Goal: Task Accomplishment & Management: Complete application form

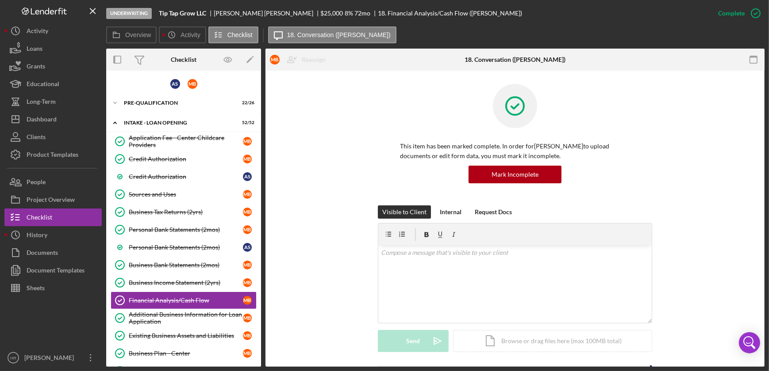
scroll to position [161, 0]
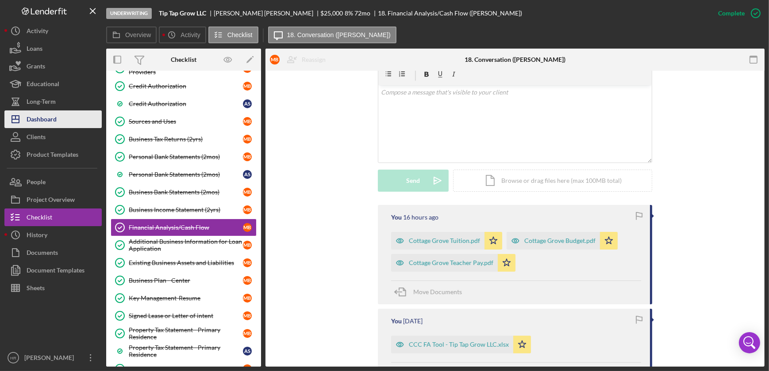
click at [74, 118] on button "Icon/Dashboard Dashboard" at bounding box center [52, 120] width 97 height 18
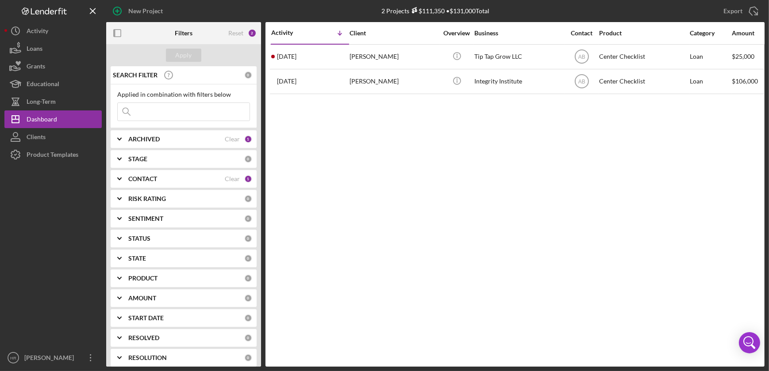
click at [155, 172] on div "CONTACT Clear 1" at bounding box center [190, 179] width 124 height 18
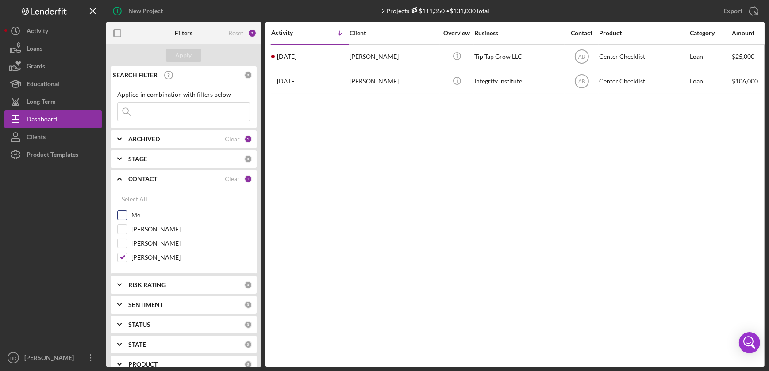
click at [149, 216] on label "Me" at bounding box center [190, 215] width 119 height 9
click at [126, 216] on input "Me" at bounding box center [122, 215] width 9 height 9
checkbox input "true"
click at [153, 257] on label "[PERSON_NAME]" at bounding box center [190, 257] width 119 height 9
click at [126, 257] on input "[PERSON_NAME]" at bounding box center [122, 257] width 9 height 9
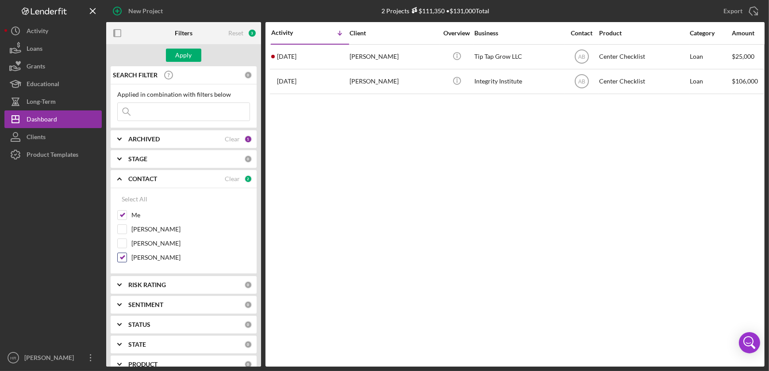
checkbox input "false"
click at [181, 54] on div "Apply" at bounding box center [184, 55] width 16 height 13
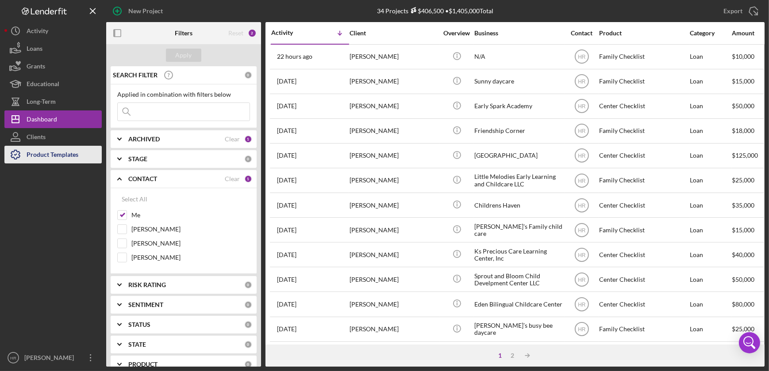
click at [61, 156] on div "Product Templates" at bounding box center [53, 156] width 52 height 20
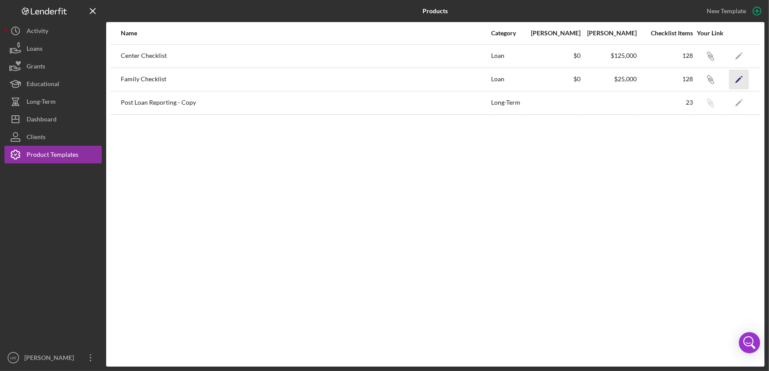
click at [741, 78] on polygon "button" at bounding box center [738, 80] width 6 height 6
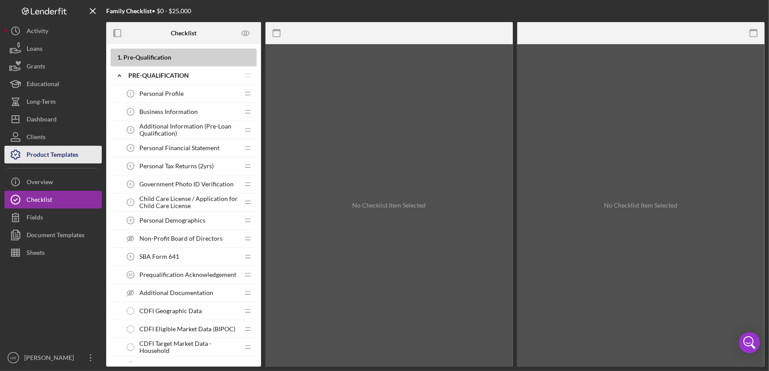
click at [49, 159] on div "Product Templates" at bounding box center [53, 156] width 52 height 20
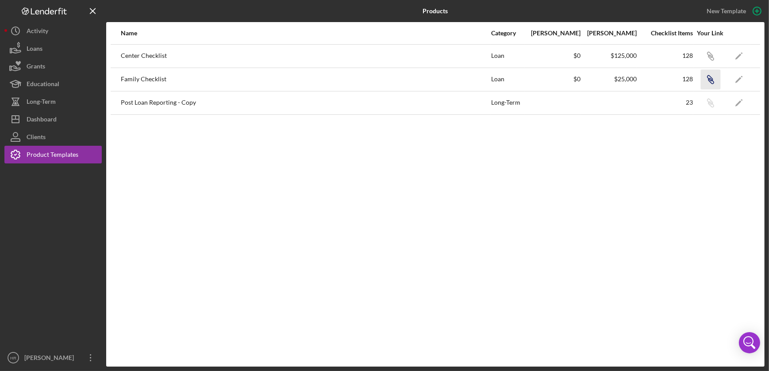
click at [711, 77] on icon "button" at bounding box center [709, 78] width 5 height 5
click at [53, 119] on div "Dashboard" at bounding box center [42, 121] width 30 height 20
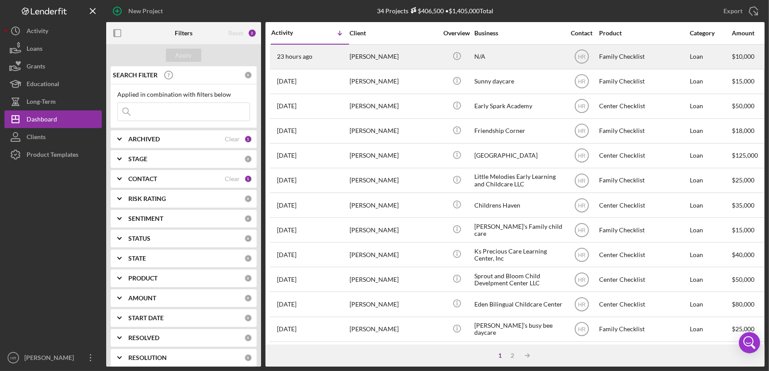
click at [532, 57] on div "N/A" at bounding box center [518, 56] width 88 height 23
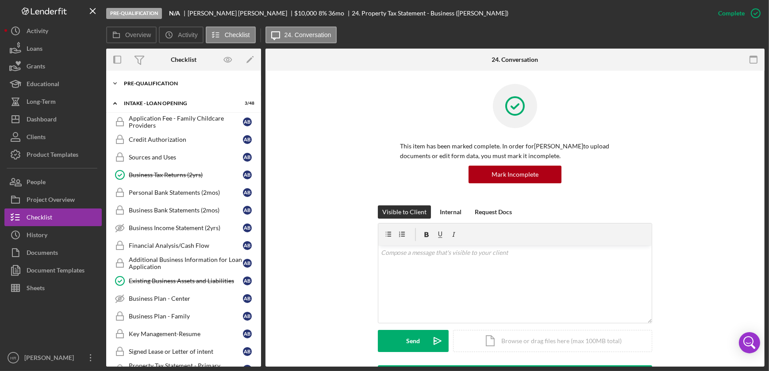
click at [152, 78] on div "Icon/Expander Pre-Qualification 4 / 20" at bounding box center [183, 84] width 155 height 18
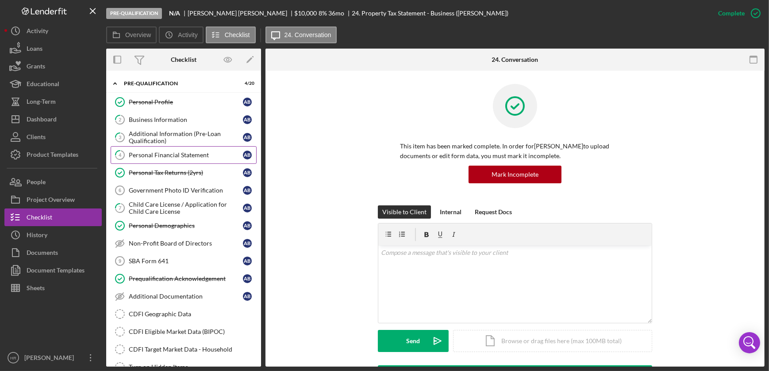
click at [158, 160] on link "4 Personal Financial Statement A B" at bounding box center [184, 155] width 146 height 18
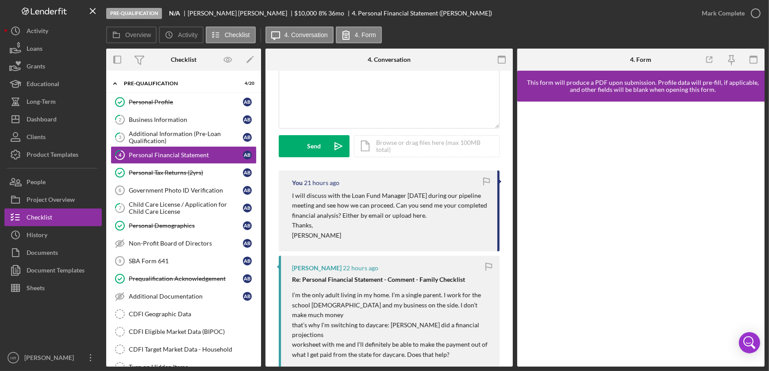
scroll to position [80, 0]
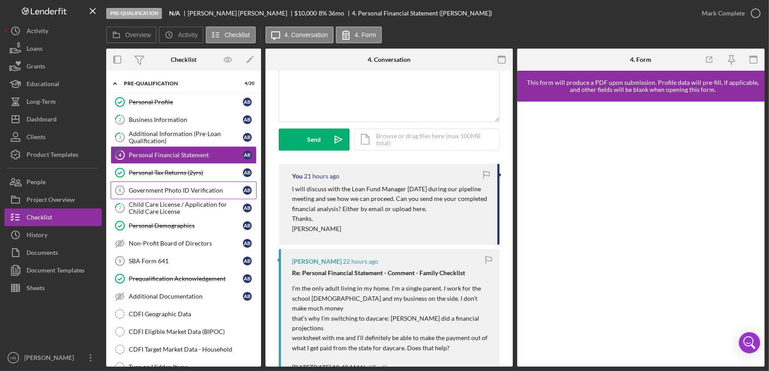
click at [177, 189] on div "Government Photo ID Verification" at bounding box center [186, 190] width 114 height 7
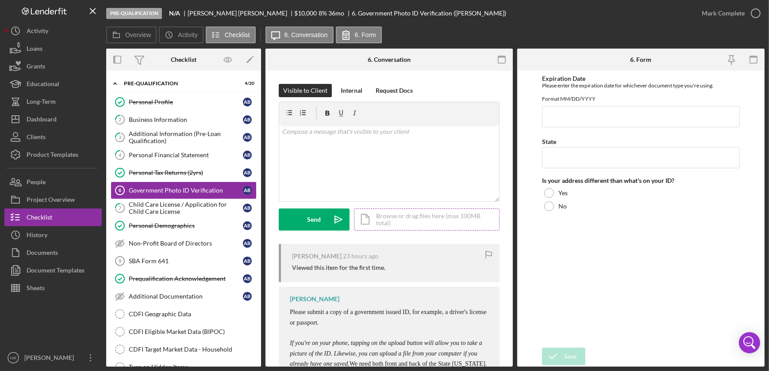
click at [386, 224] on div "Icon/Document Browse or drag files here (max 100MB total) Tap to choose files o…" at bounding box center [427, 220] width 146 height 22
click at [329, 216] on icon "Icon/Upload" at bounding box center [338, 220] width 22 height 22
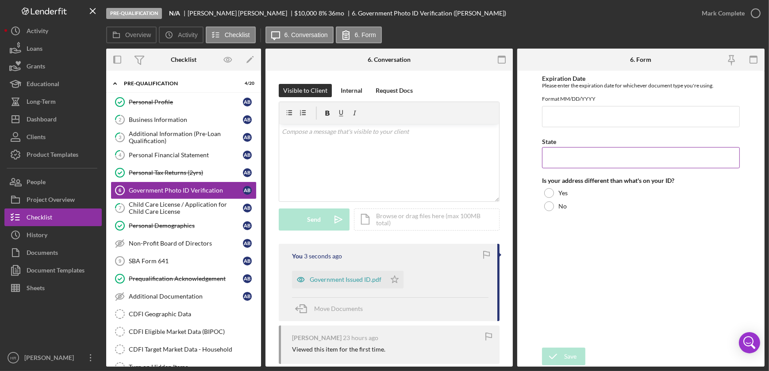
click at [551, 164] on input "State" at bounding box center [641, 157] width 198 height 21
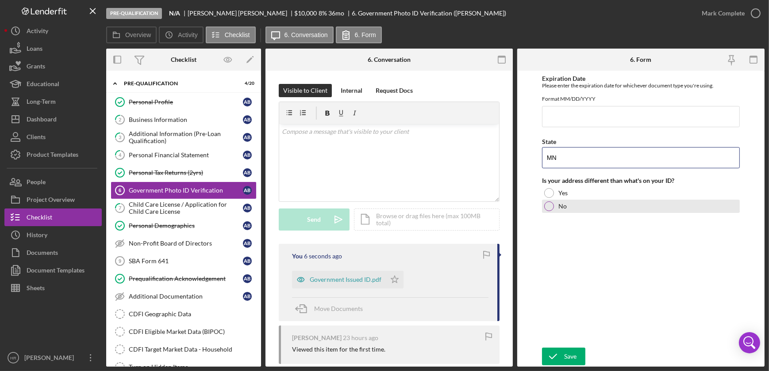
type input "MN"
click at [549, 211] on div at bounding box center [549, 207] width 10 height 10
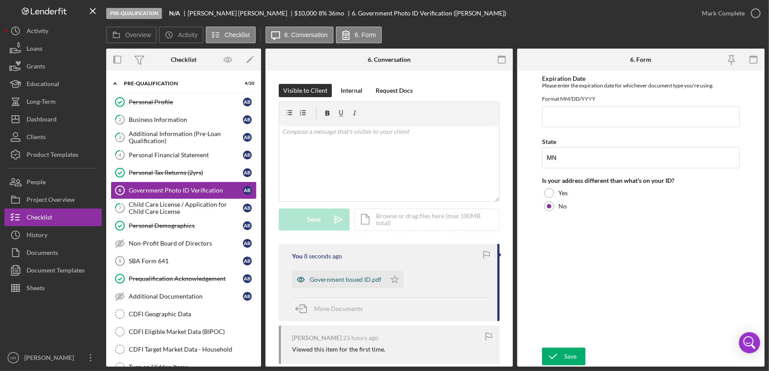
click at [327, 277] on div "Government Issued ID.pdf" at bounding box center [346, 279] width 72 height 7
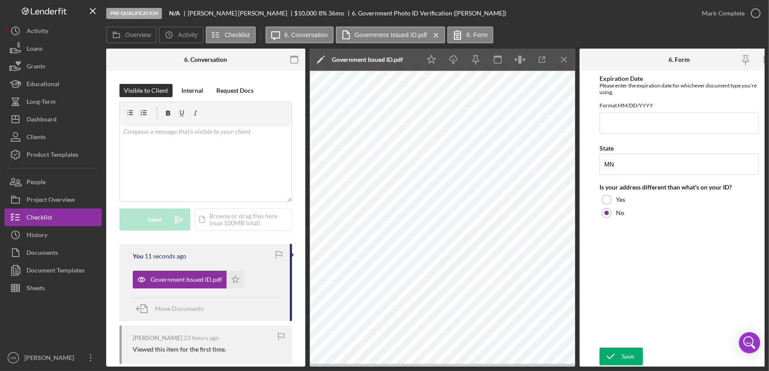
scroll to position [0, 168]
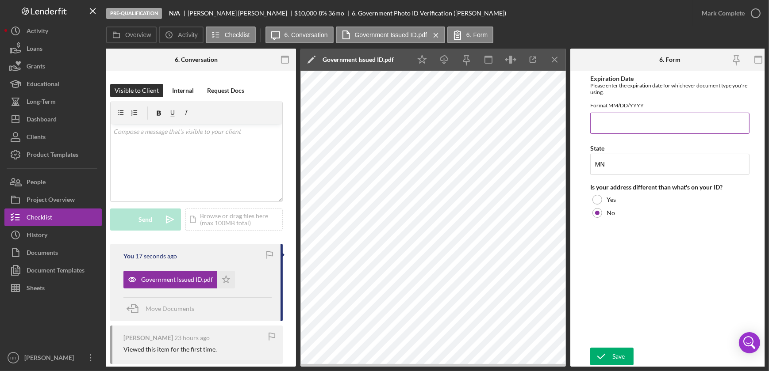
click at [611, 134] on input "Expiration Date" at bounding box center [669, 123] width 159 height 21
type input "[DATE]"
click at [613, 352] on div "Save" at bounding box center [618, 357] width 12 height 18
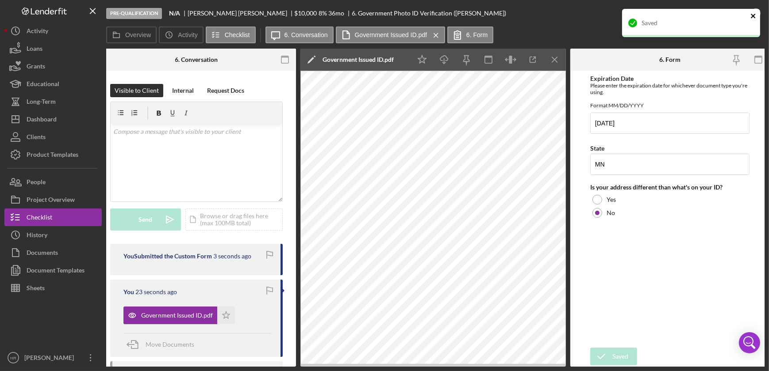
click at [755, 16] on icon "close" at bounding box center [753, 15] width 6 height 7
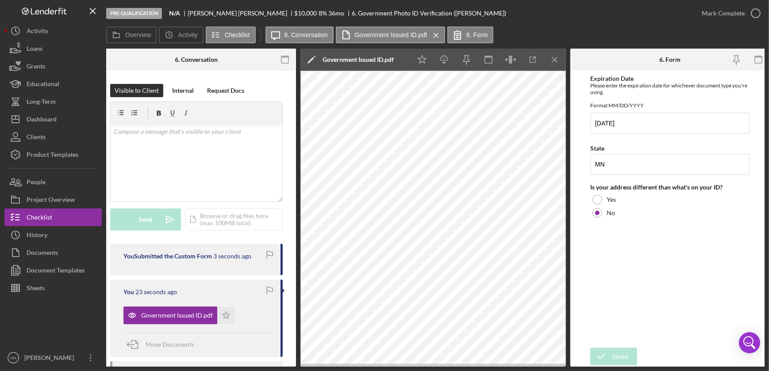
click at [755, 16] on div "Saved" at bounding box center [691, 26] width 142 height 39
click at [754, 13] on icon "button" at bounding box center [755, 13] width 22 height 22
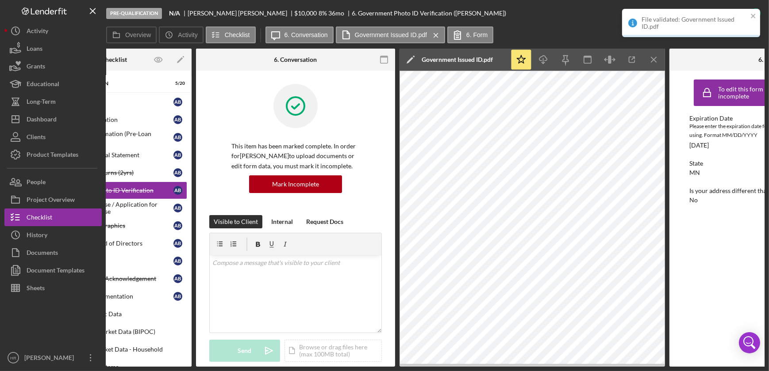
scroll to position [0, 35]
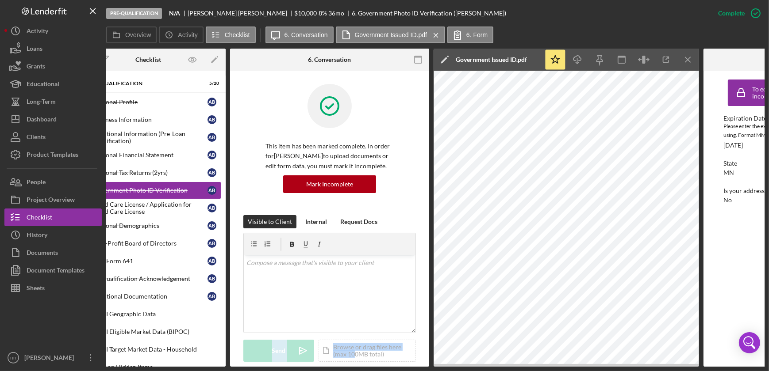
drag, startPoint x: 352, startPoint y: 367, endPoint x: 233, endPoint y: 375, distance: 119.6
click at [233, 371] on html "Pre-Qualification N/A [PERSON_NAME] $10,000 $2,500 8 % 36 mo 6. Government Phot…" at bounding box center [384, 185] width 769 height 371
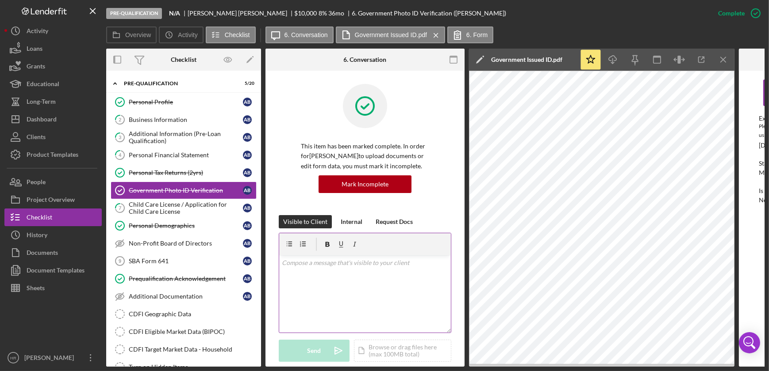
click at [327, 293] on div "v Color teal Color pink Remove color Add row above Add row below Add column bef…" at bounding box center [365, 294] width 172 height 77
click at [177, 213] on div "Child Care License / Application for Child Care License" at bounding box center [186, 208] width 114 height 14
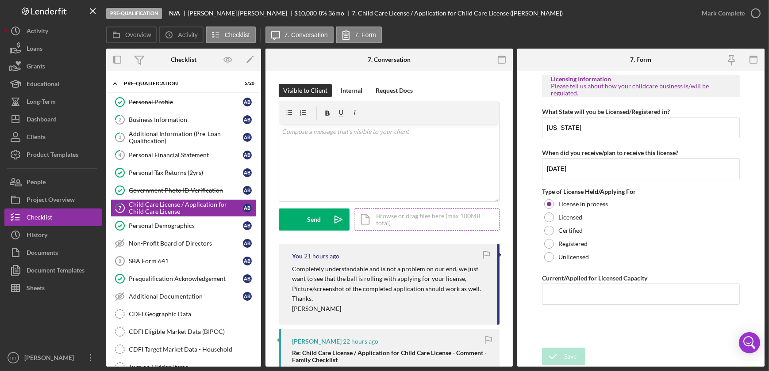
click at [424, 212] on div "Icon/Document Browse or drag files here (max 100MB total) Tap to choose files o…" at bounding box center [427, 220] width 146 height 22
click at [310, 224] on div "Upload" at bounding box center [314, 220] width 20 height 22
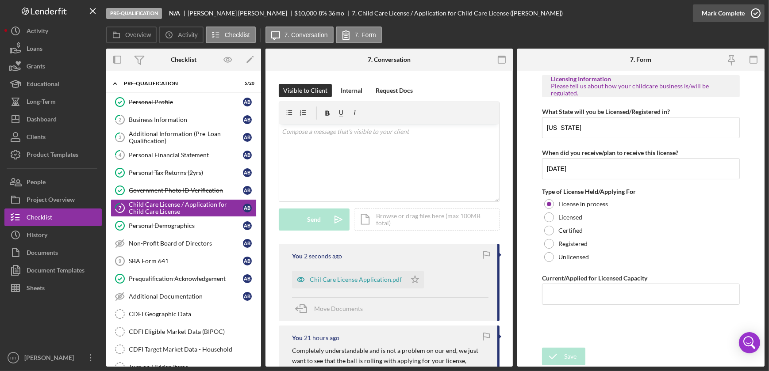
click at [757, 14] on icon "button" at bounding box center [755, 13] width 22 height 22
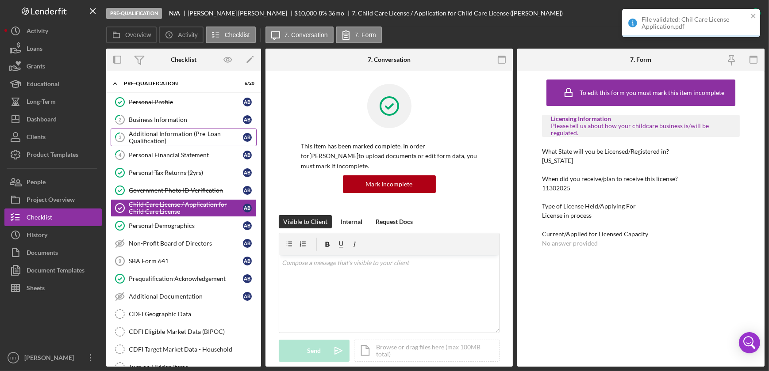
click at [150, 141] on div "Additional Information (Pre-Loan Qualification)" at bounding box center [186, 137] width 114 height 14
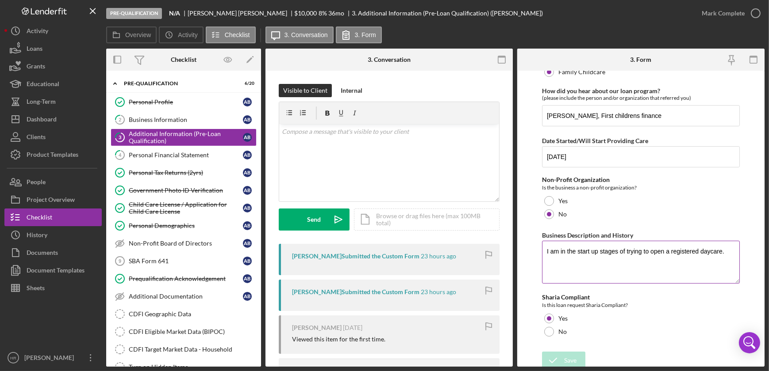
scroll to position [67, 0]
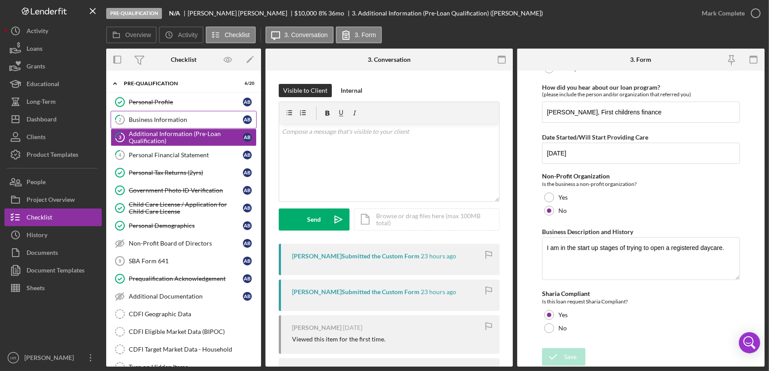
click at [146, 124] on link "2 Business Information A B" at bounding box center [184, 120] width 146 height 18
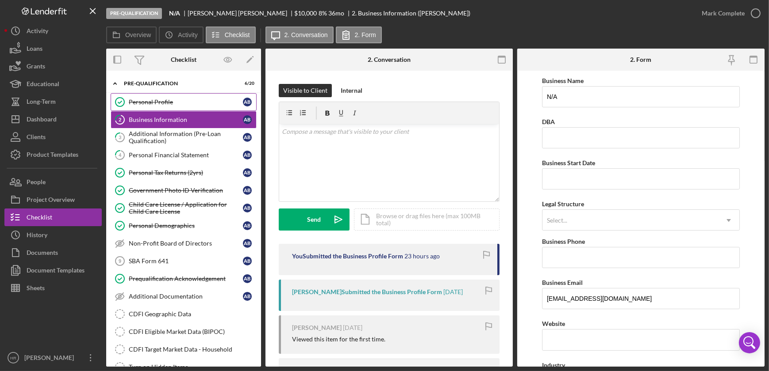
click at [147, 97] on link "Personal Profile Personal Profile A B" at bounding box center [184, 102] width 146 height 18
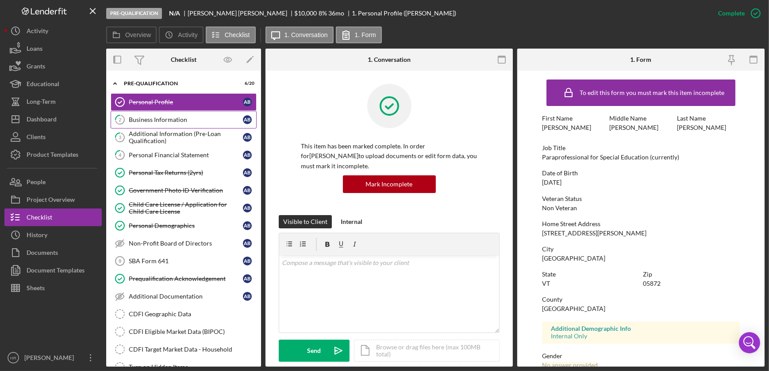
click at [157, 124] on link "2 Business Information A B" at bounding box center [184, 120] width 146 height 18
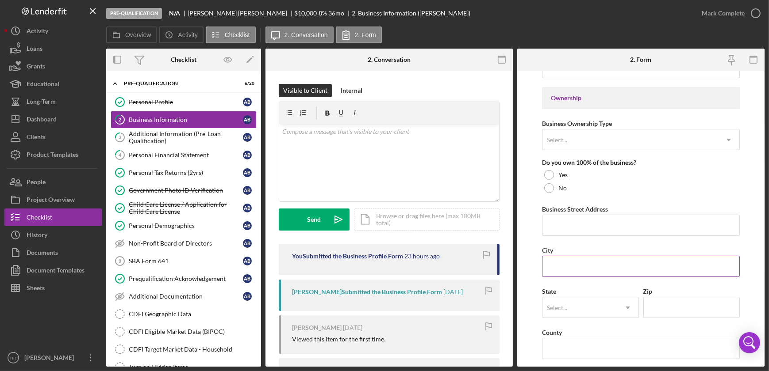
scroll to position [402, 0]
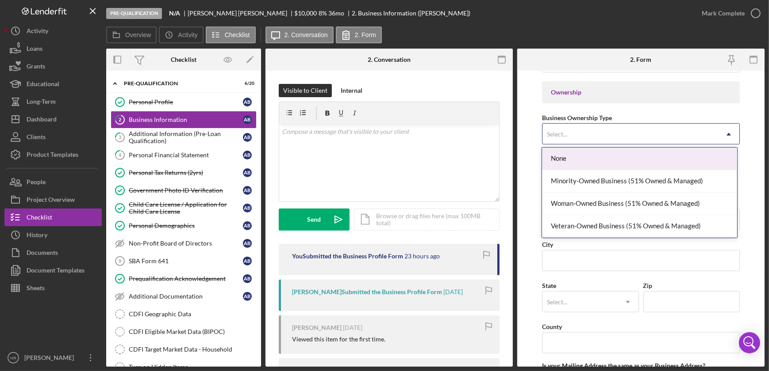
click at [584, 140] on div "Select..." at bounding box center [630, 134] width 176 height 20
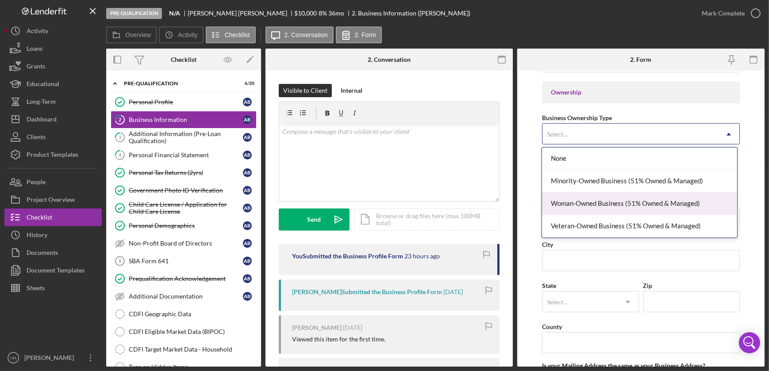
click at [575, 207] on div "Woman-Owned Business (51% Owned & Managed)" at bounding box center [639, 204] width 195 height 23
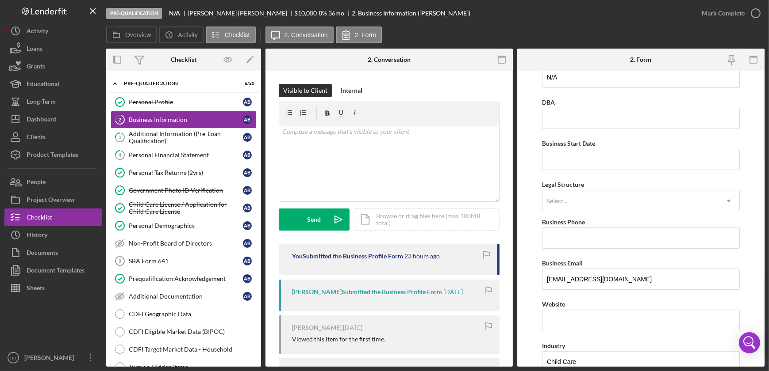
scroll to position [0, 0]
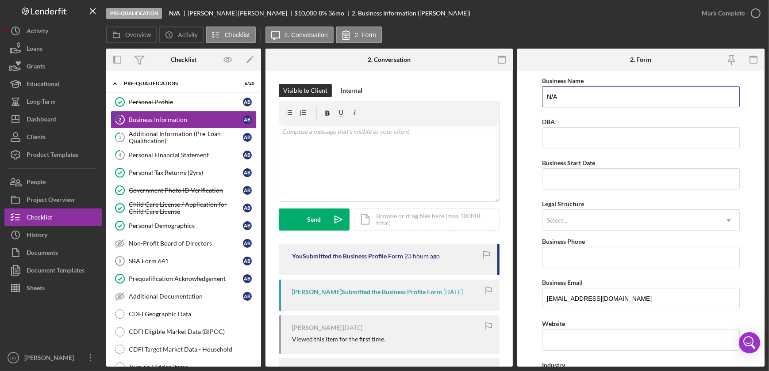
drag, startPoint x: 571, startPoint y: 93, endPoint x: 517, endPoint y: 89, distance: 53.7
click at [517, 89] on form "Business Name N/A DBA Business Start Date Legal Structure Select... Icon/Dropdo…" at bounding box center [640, 219] width 247 height 296
click at [559, 173] on input "Business Start Date" at bounding box center [641, 178] width 198 height 21
click at [565, 168] on input "Business Start Date" at bounding box center [641, 178] width 198 height 21
click at [521, 120] on form "Business Name [PERSON_NAME] DBA Business Start Date Legal Structure Select... I…" at bounding box center [640, 219] width 247 height 296
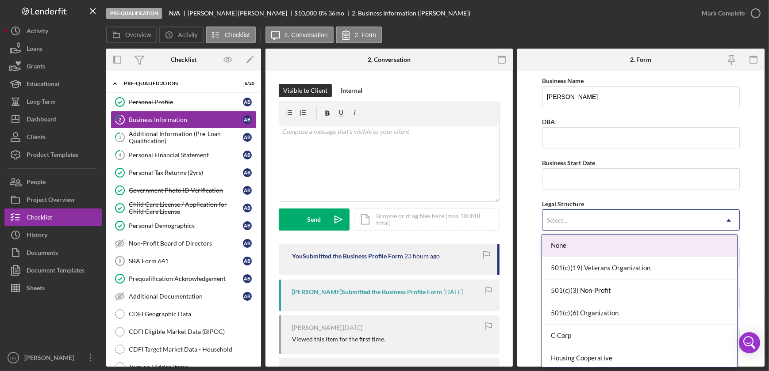
click at [567, 229] on div "Select..." at bounding box center [630, 221] width 176 height 20
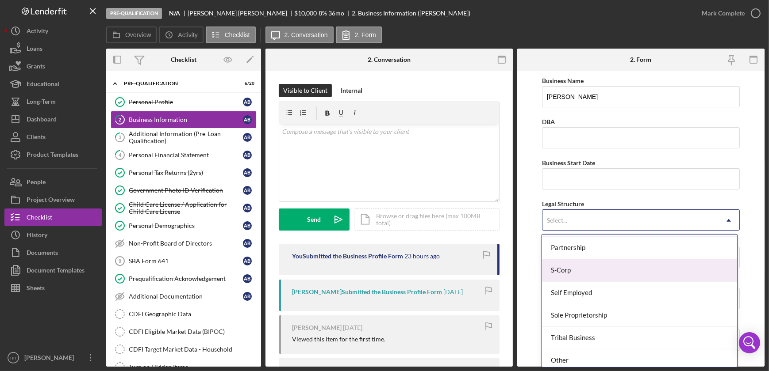
scroll to position [205, 0]
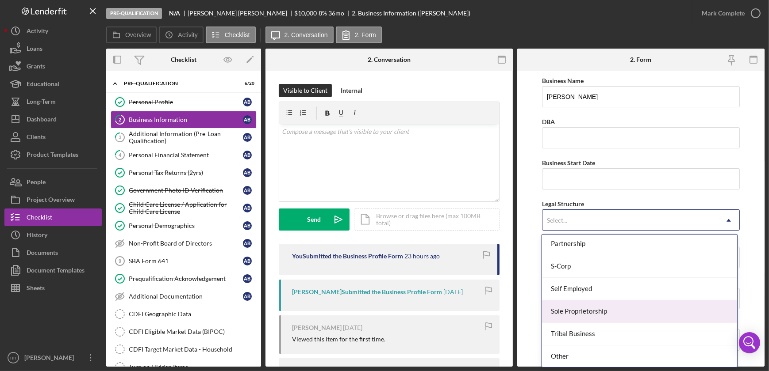
click at [578, 310] on div "Sole Proprietorship" at bounding box center [639, 312] width 195 height 23
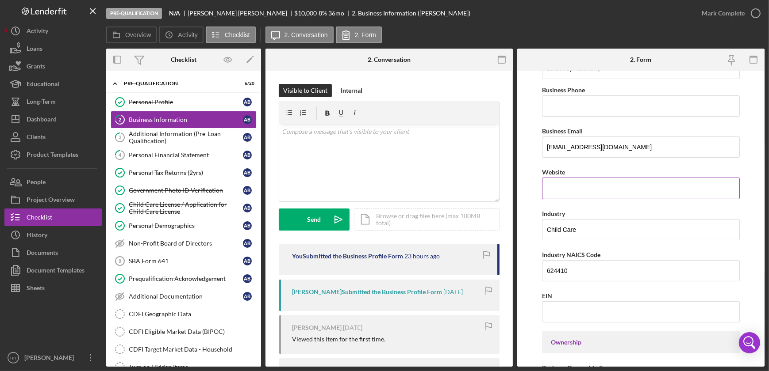
scroll to position [161, 0]
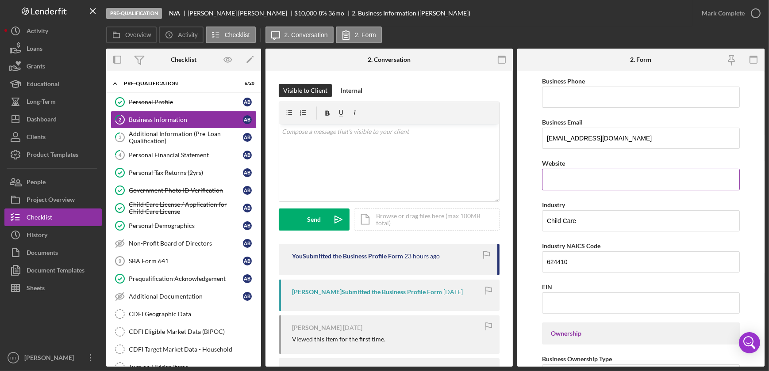
click at [549, 177] on div "Website" at bounding box center [641, 174] width 198 height 32
click at [521, 142] on form "Business Name [PERSON_NAME] DBA Business Start Date Legal Structure Sole Propri…" at bounding box center [640, 219] width 247 height 296
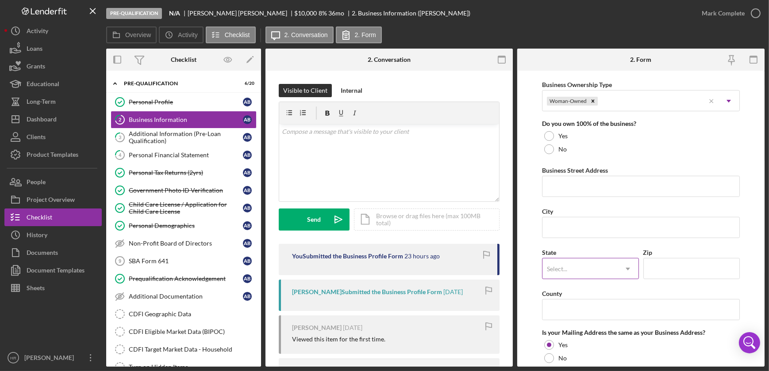
scroll to position [442, 0]
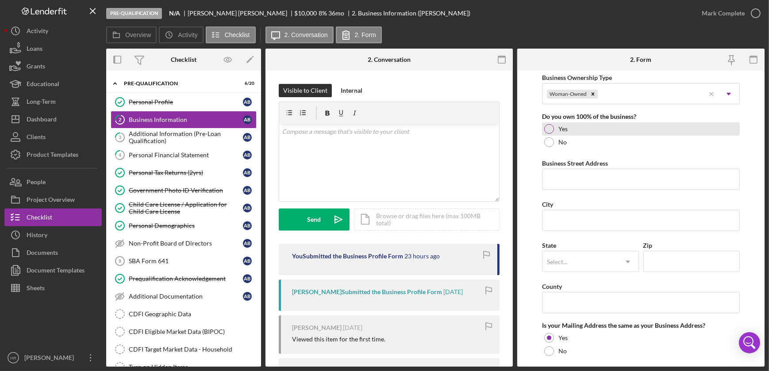
click at [549, 130] on div at bounding box center [549, 129] width 10 height 10
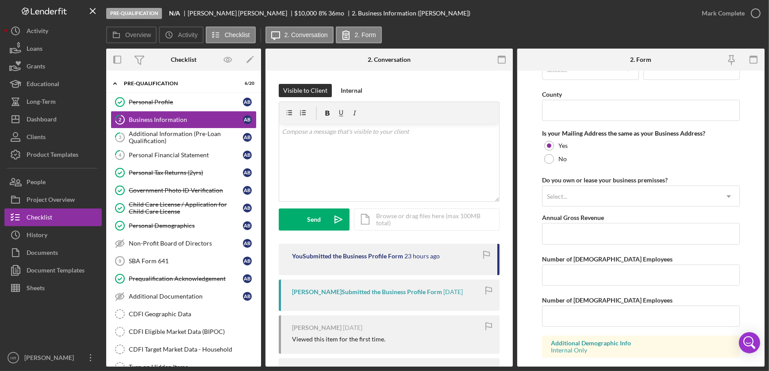
scroll to position [684, 0]
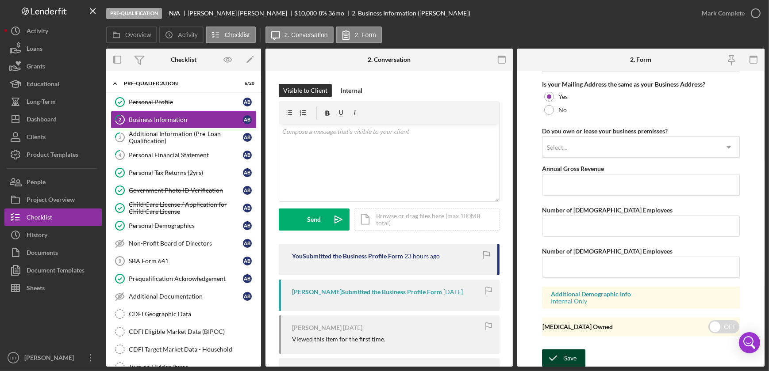
click at [575, 357] on button "Save" at bounding box center [563, 359] width 43 height 18
type input "[PERSON_NAME]"
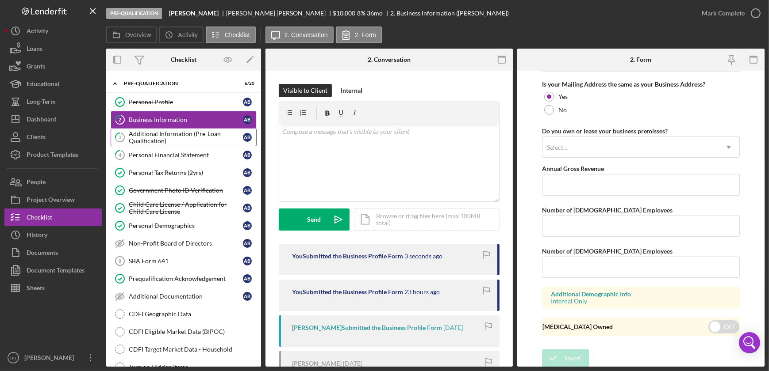
click at [143, 136] on div "Additional Information (Pre-Loan Qualification)" at bounding box center [186, 137] width 114 height 14
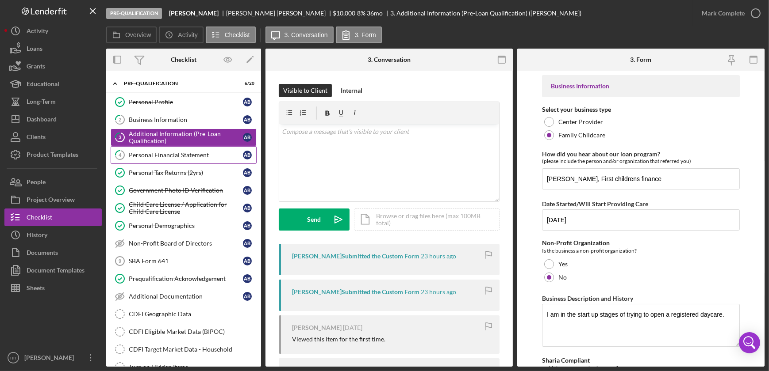
click at [153, 154] on div "Personal Financial Statement" at bounding box center [186, 155] width 114 height 7
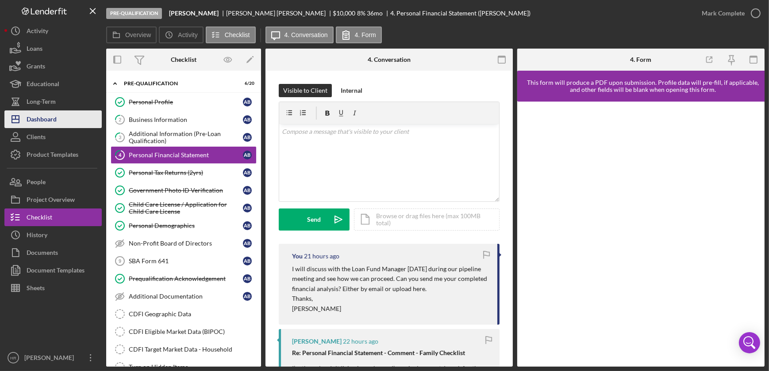
click at [53, 120] on div "Dashboard" at bounding box center [42, 121] width 30 height 20
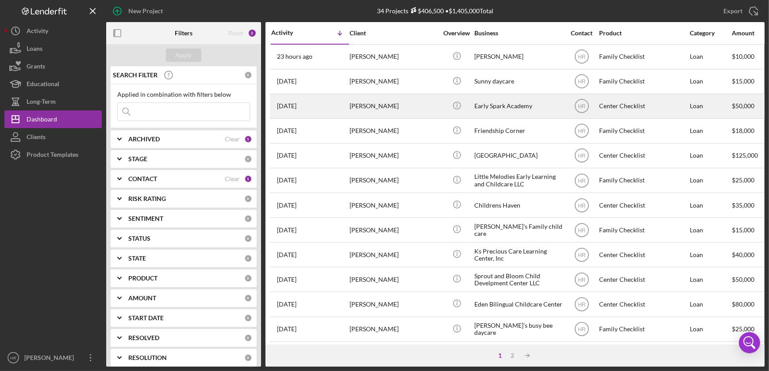
click at [501, 105] on div "Early Spark Academy" at bounding box center [518, 106] width 88 height 23
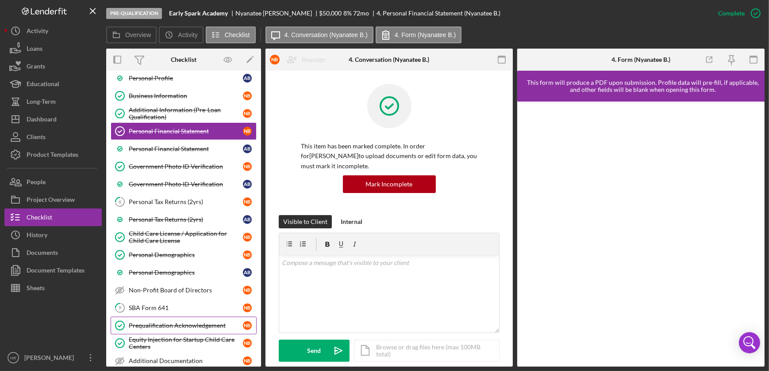
scroll to position [120, 0]
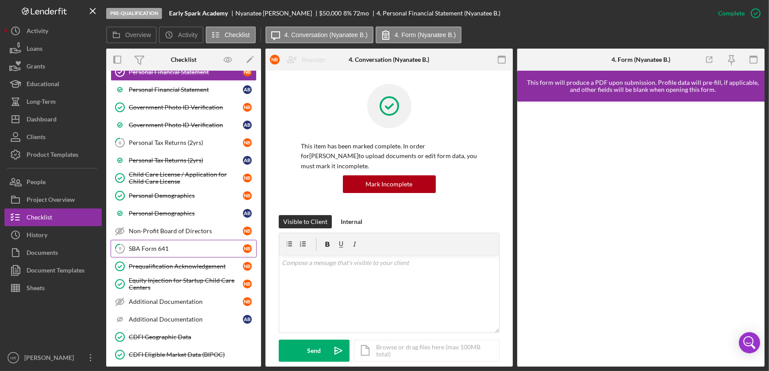
click at [159, 251] on link "9 SBA Form 641 N B" at bounding box center [184, 249] width 146 height 18
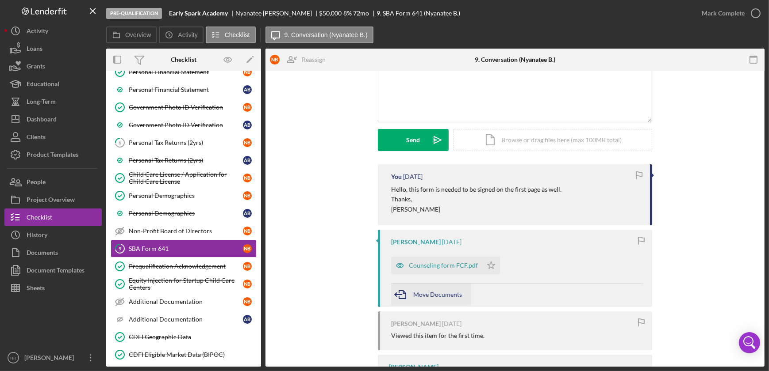
scroll to position [80, 0]
click at [433, 264] on div "Counseling form FCF.pdf" at bounding box center [443, 265] width 69 height 7
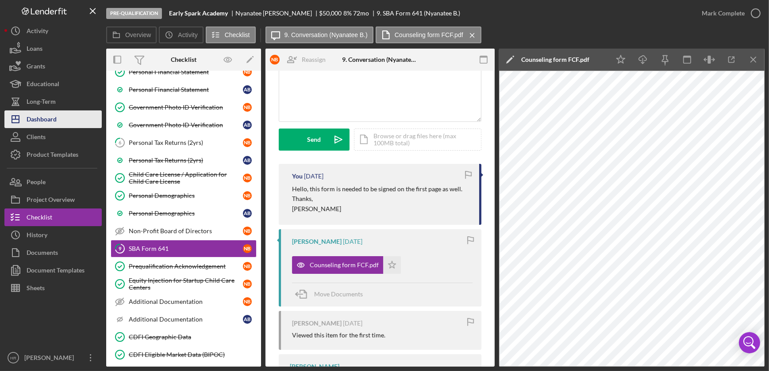
click at [48, 128] on div "Dashboard" at bounding box center [42, 121] width 30 height 20
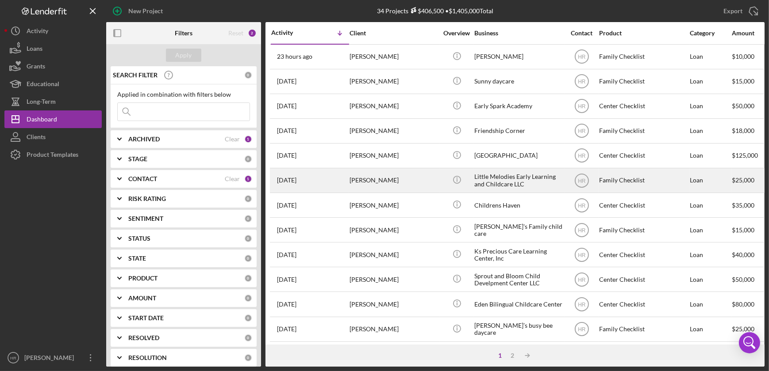
click at [522, 174] on div "Little Melodies Early Learning and Childcare LLC" at bounding box center [518, 180] width 88 height 23
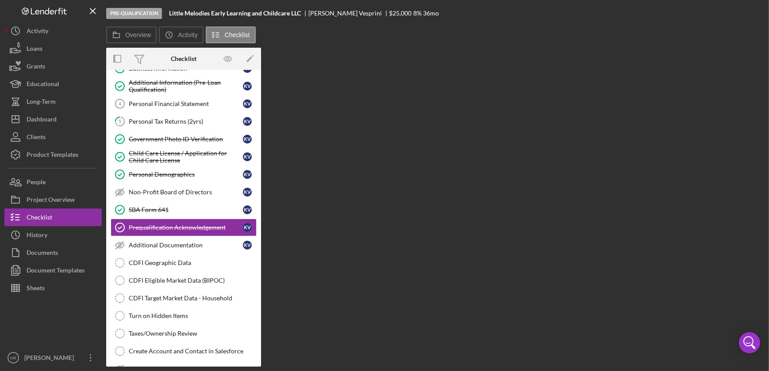
scroll to position [58, 0]
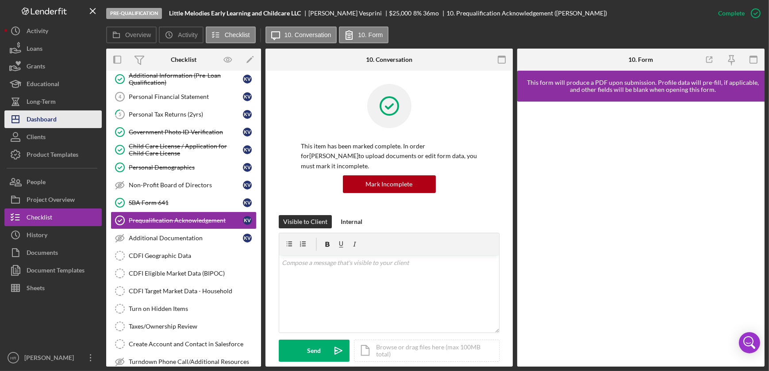
click at [69, 123] on button "Icon/Dashboard Dashboard" at bounding box center [52, 120] width 97 height 18
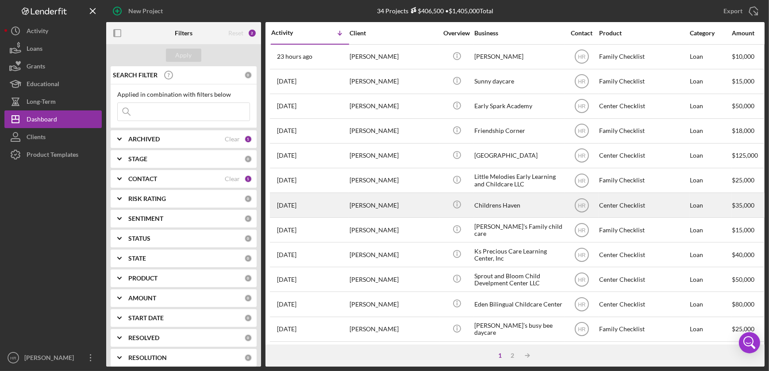
click at [500, 210] on div "Childrens Haven" at bounding box center [518, 205] width 88 height 23
